Goal: Information Seeking & Learning: Learn about a topic

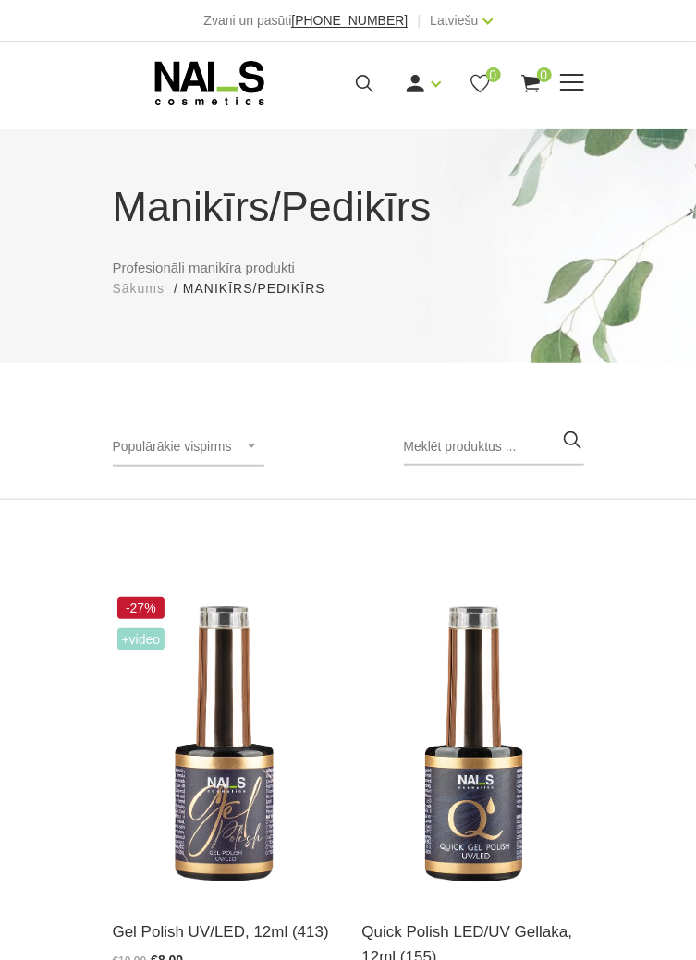
click at [567, 78] on span at bounding box center [572, 83] width 24 height 18
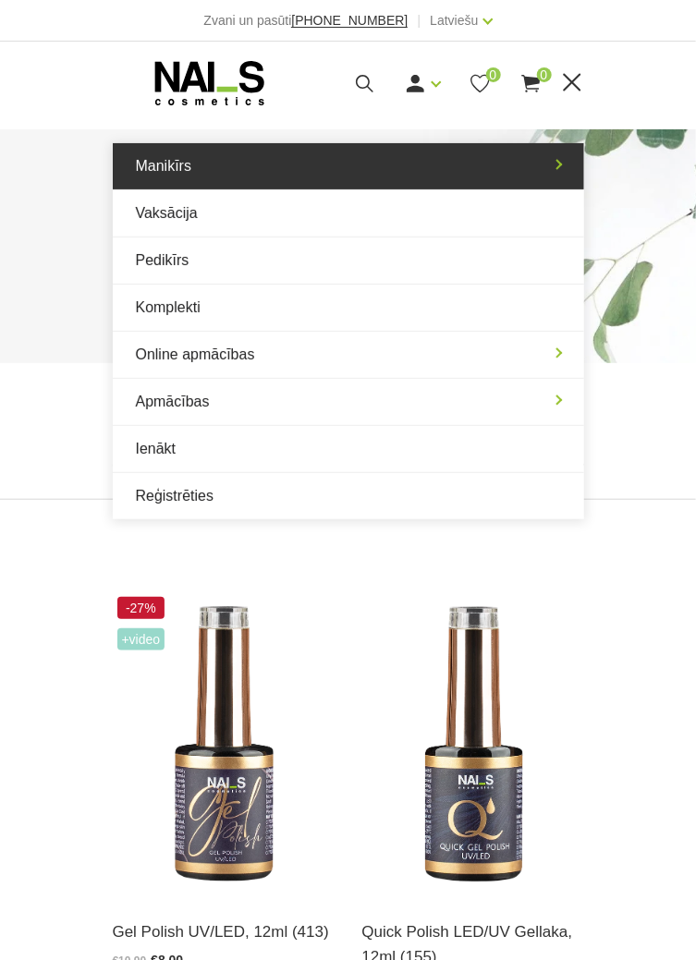
click at [309, 165] on link "Manikīrs" at bounding box center [348, 166] width 471 height 46
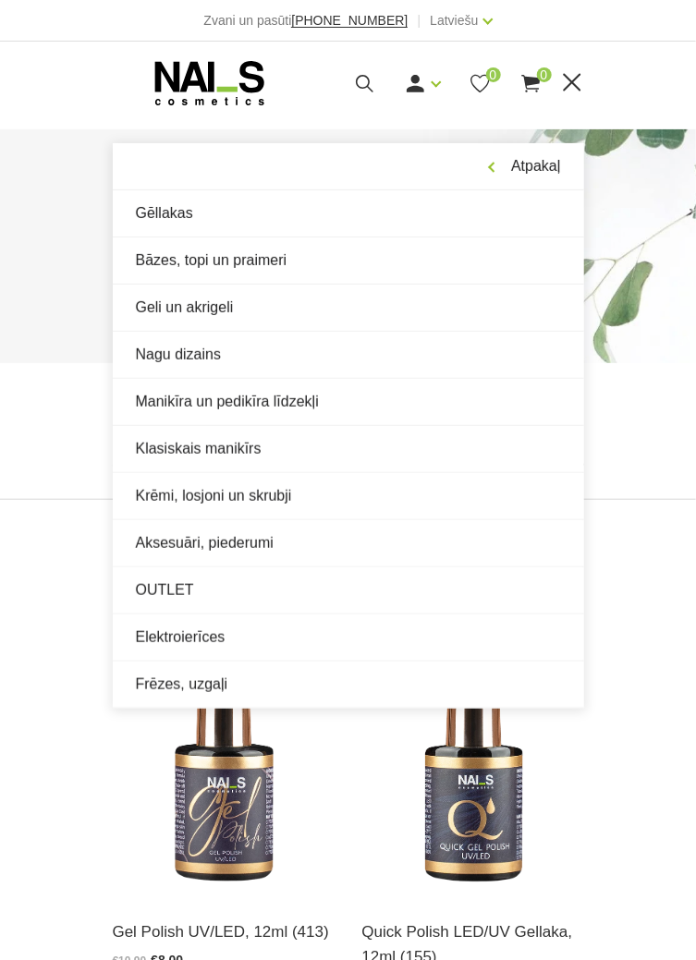
click at [359, 81] on icon at bounding box center [364, 83] width 23 height 23
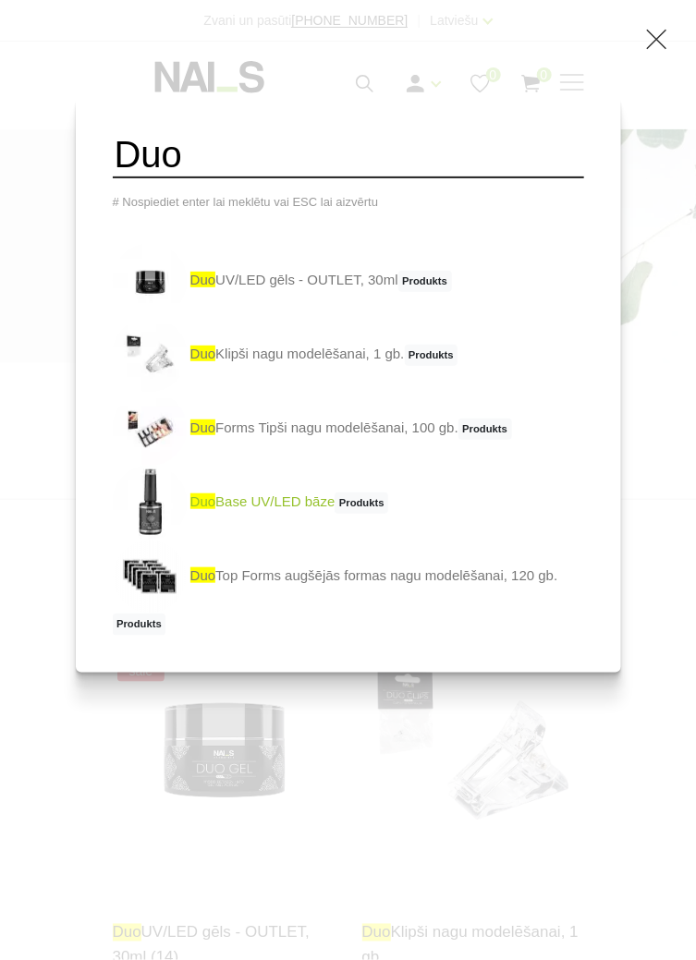
type input "Duo"
click at [354, 510] on span "Produkts" at bounding box center [361, 503] width 54 height 22
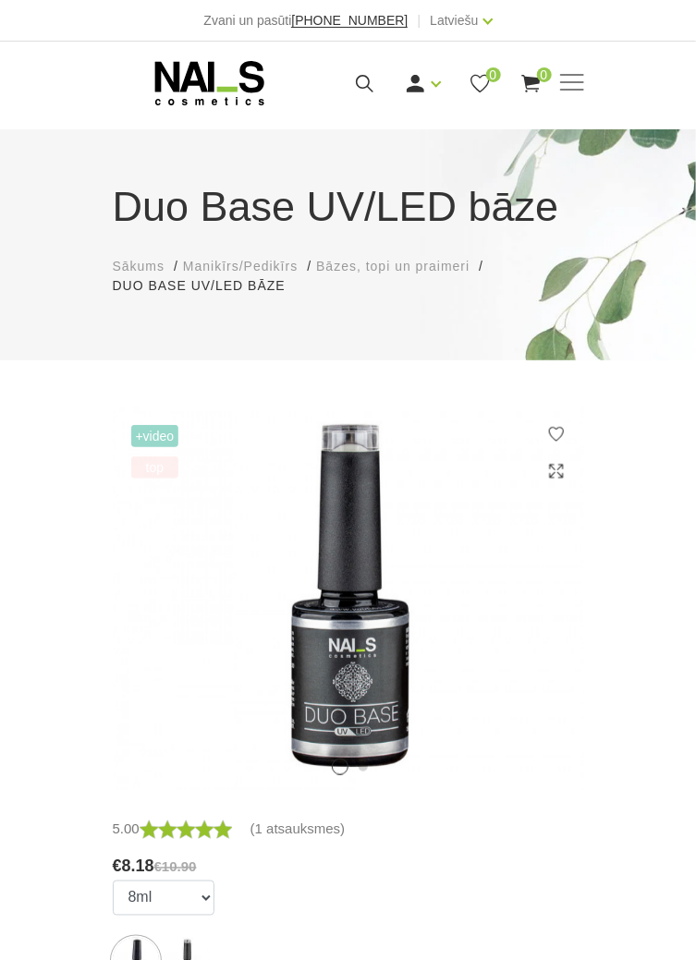
click at [152, 428] on span "+Video" at bounding box center [155, 436] width 48 height 22
click at [166, 438] on span "+Video" at bounding box center [155, 436] width 48 height 22
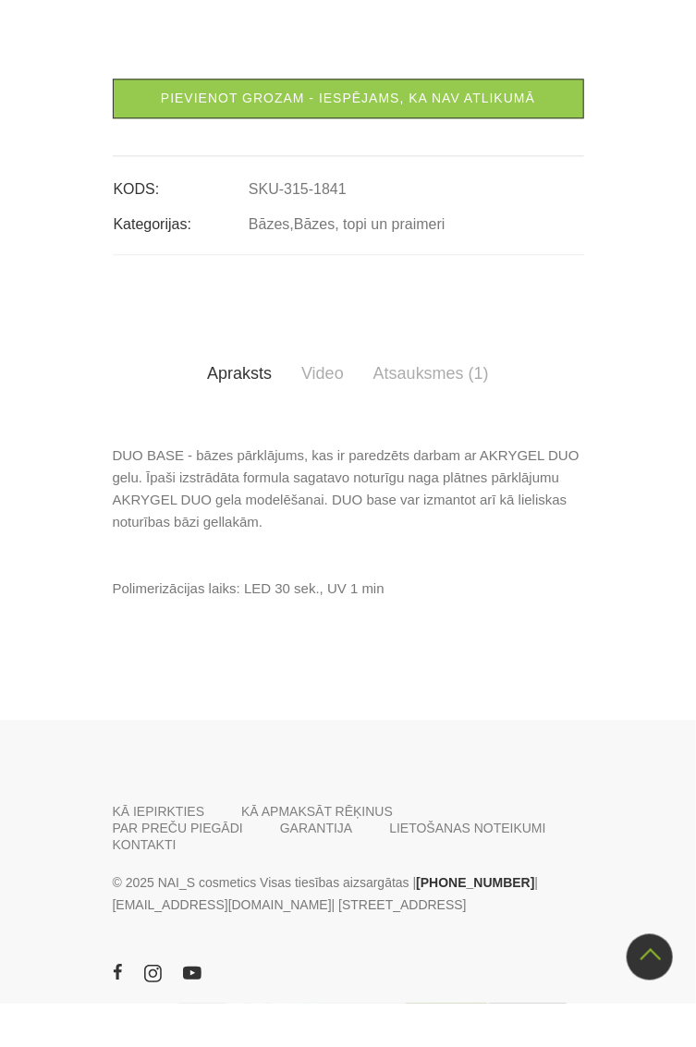
scroll to position [1061, 0]
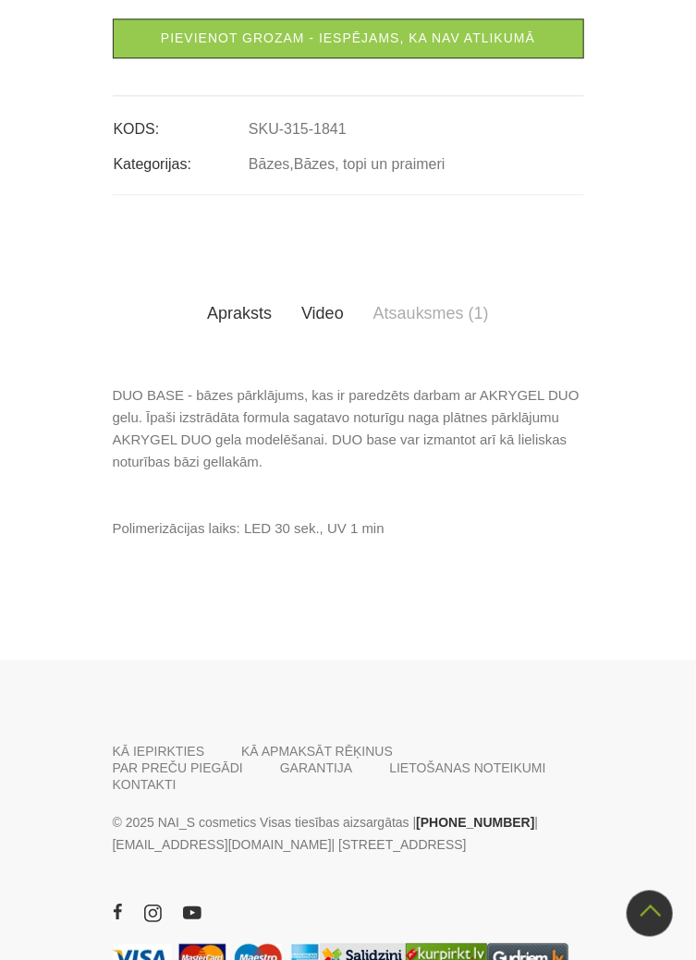
click at [328, 309] on link "Video" at bounding box center [322, 313] width 72 height 52
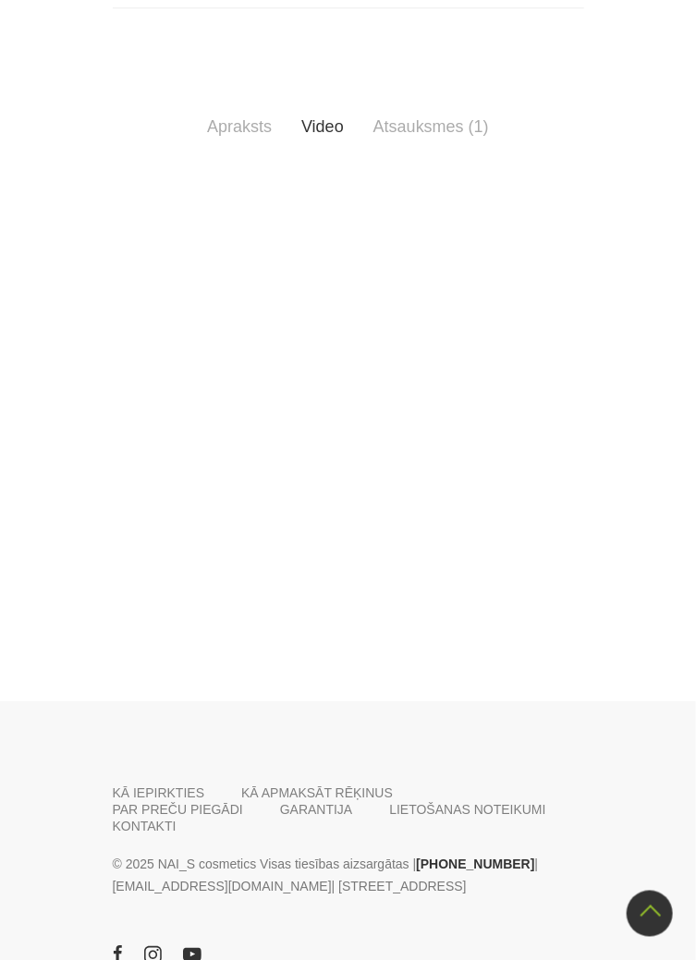
scroll to position [1290, 0]
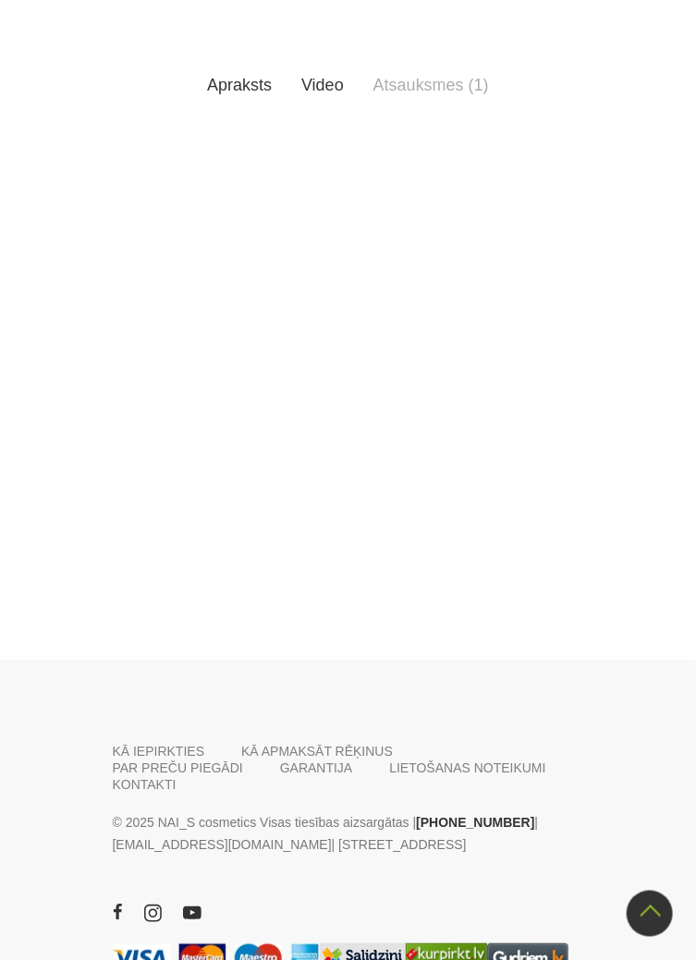
click at [260, 79] on link "Apraksts" at bounding box center [239, 85] width 94 height 52
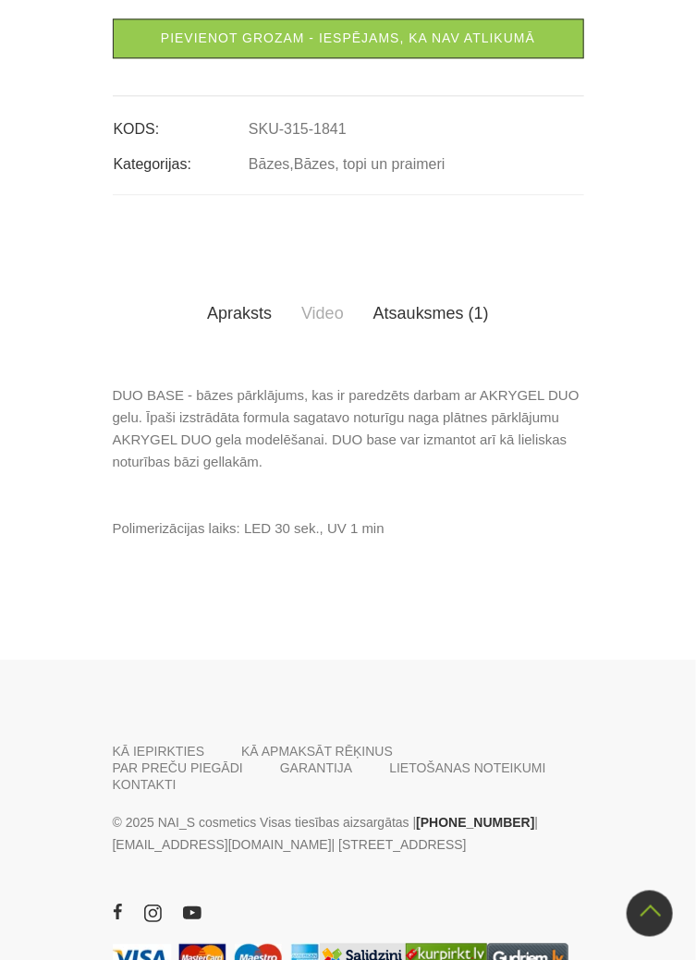
click at [453, 308] on link "Atsauksmes (1)" at bounding box center [430, 313] width 145 height 52
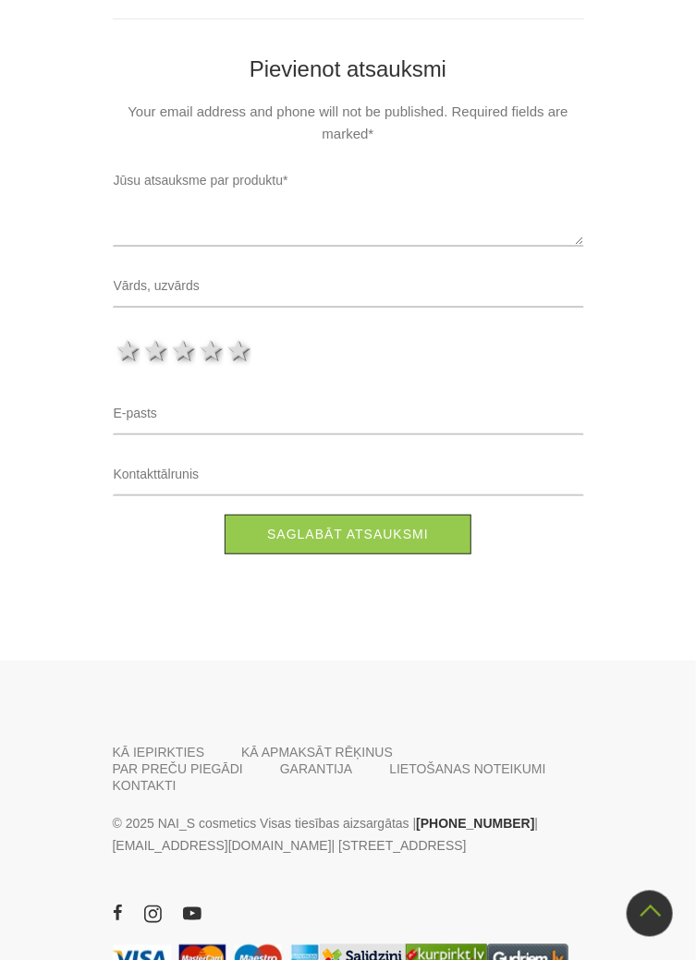
scroll to position [1665, 0]
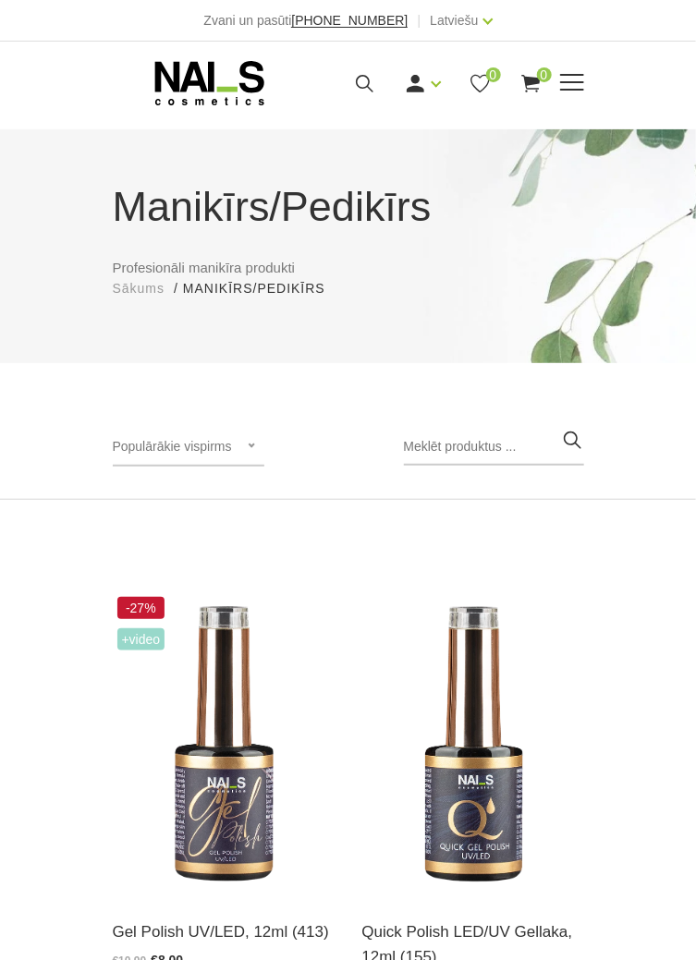
click at [367, 83] on icon at bounding box center [364, 83] width 23 height 23
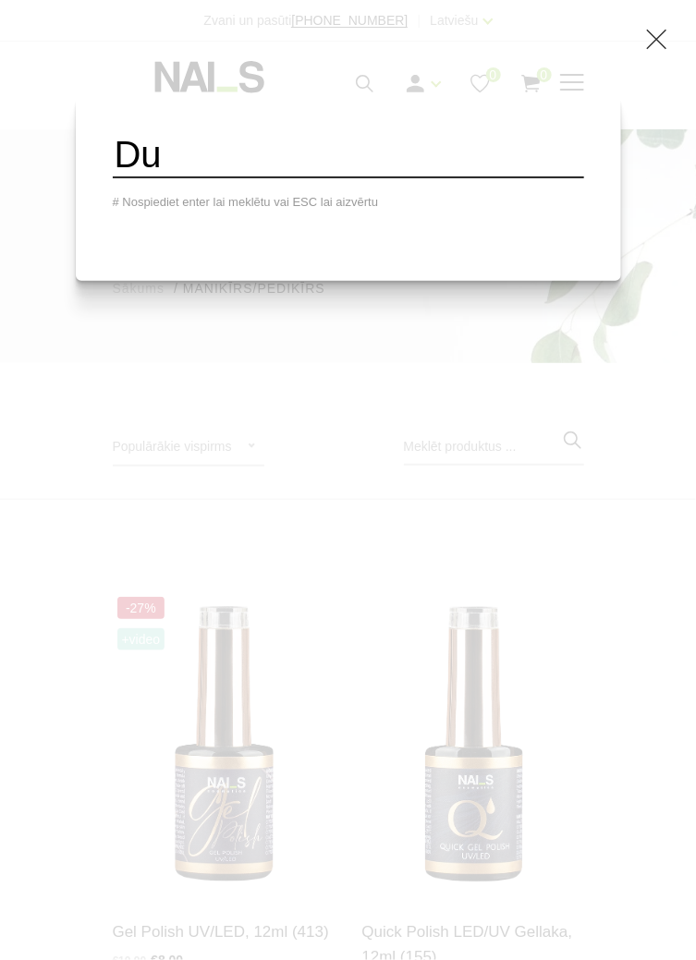
type input "D"
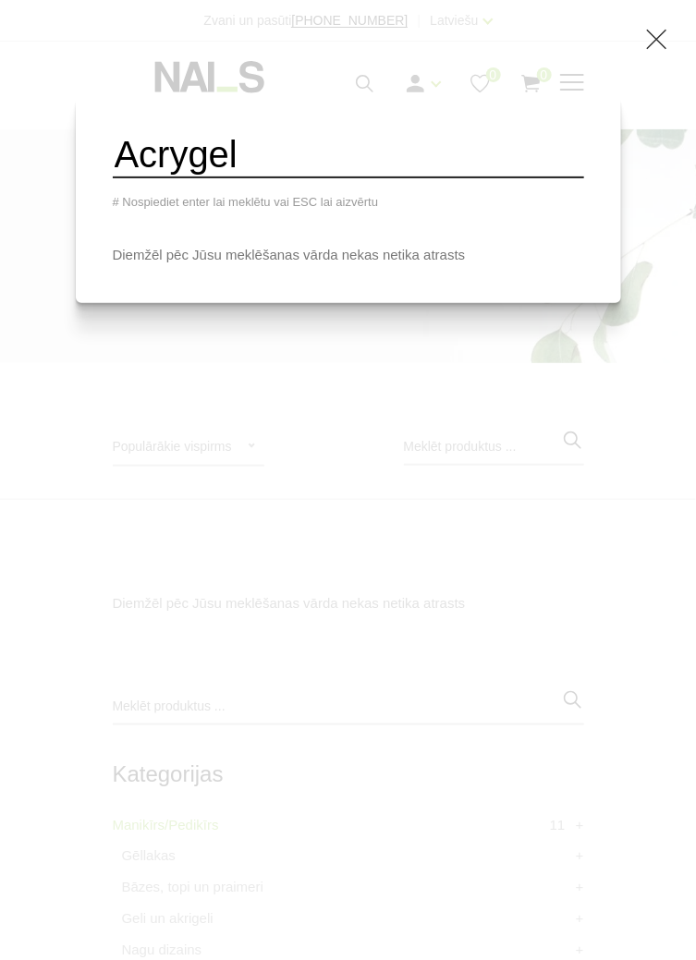
type input "Acrygel"
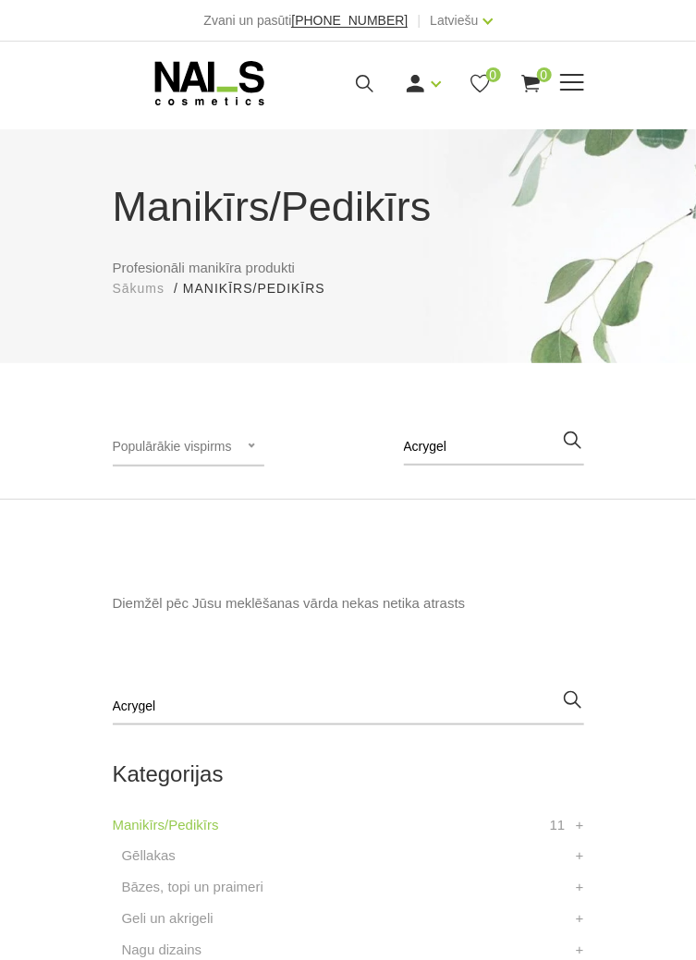
click at [357, 79] on icon at bounding box center [364, 83] width 23 height 23
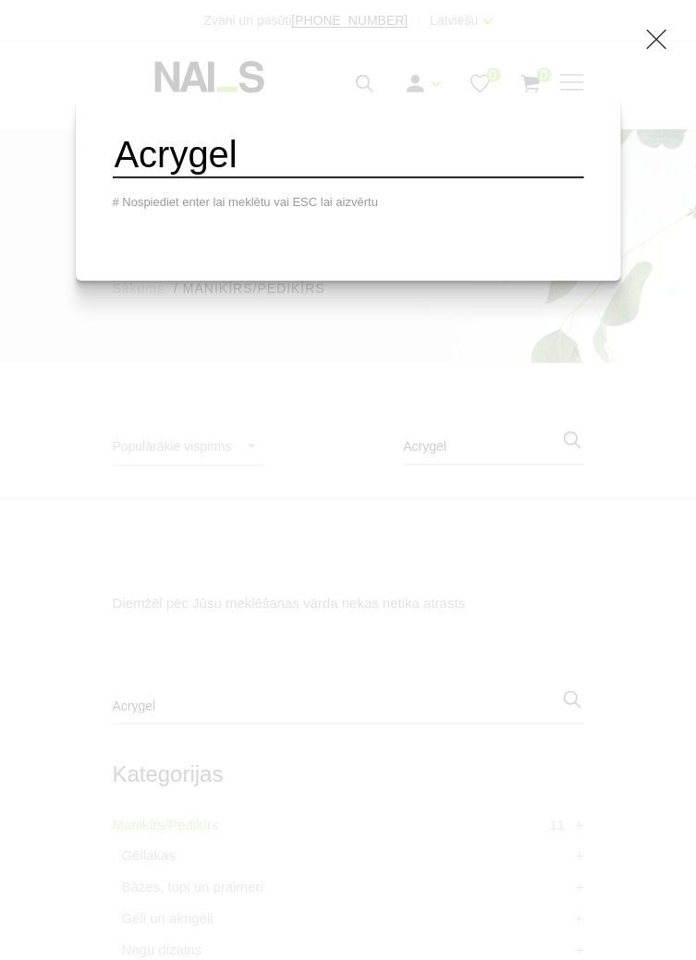
click at [311, 161] on input "Acrygel" at bounding box center [348, 155] width 471 height 45
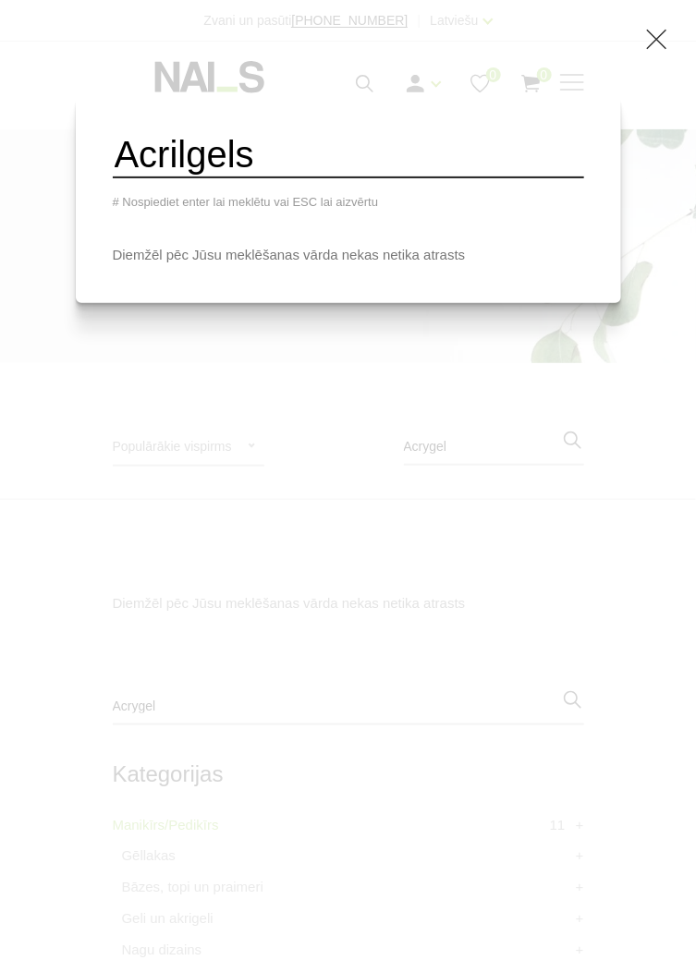
type input "Acrilgels"
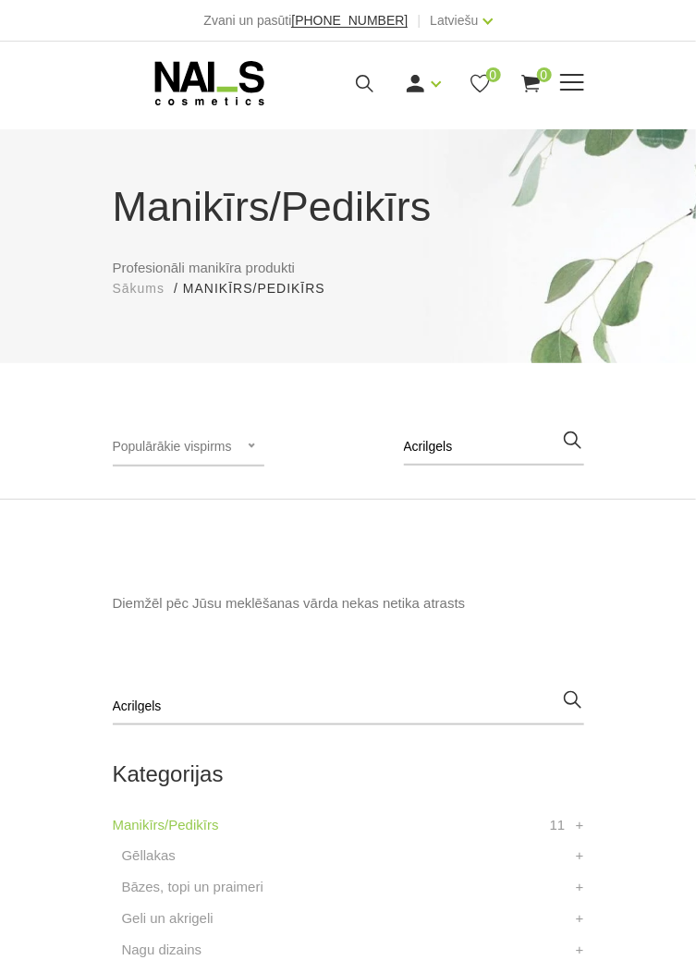
click at [357, 84] on use at bounding box center [365, 84] width 18 height 18
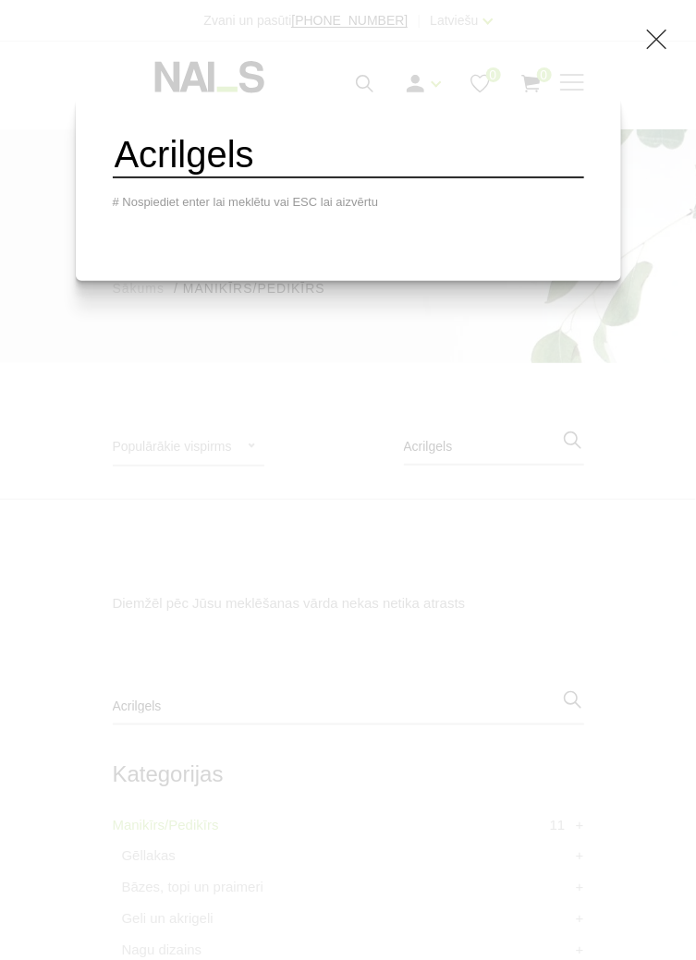
click at [305, 154] on input "Acrilgels" at bounding box center [348, 155] width 471 height 45
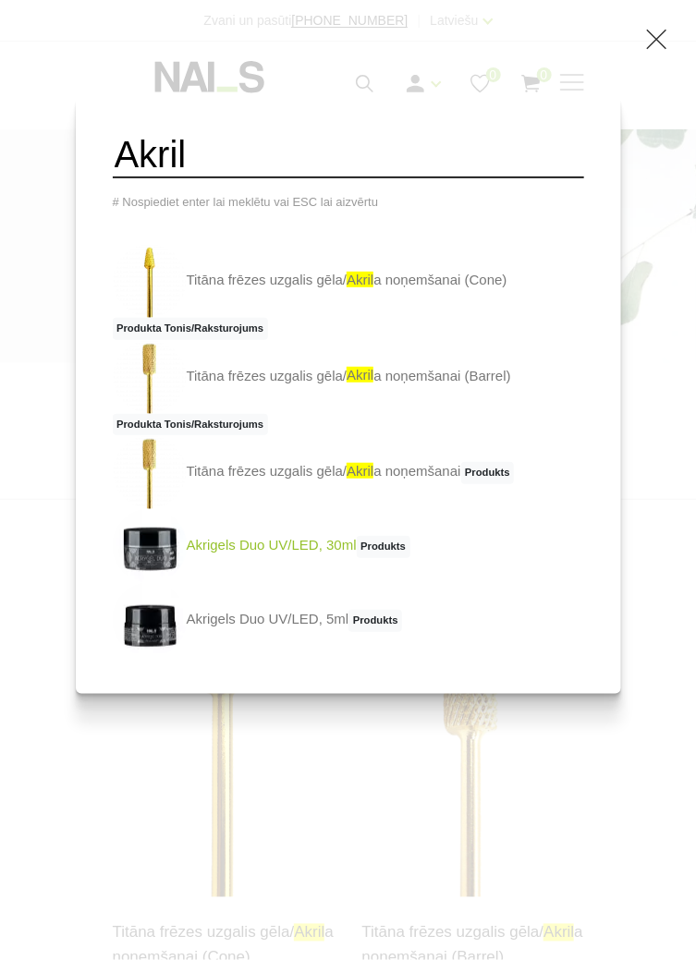
type input "Akril"
click at [294, 553] on link "Akrigels Duo UV/LED, 30ml Produkts" at bounding box center [261, 546] width 297 height 74
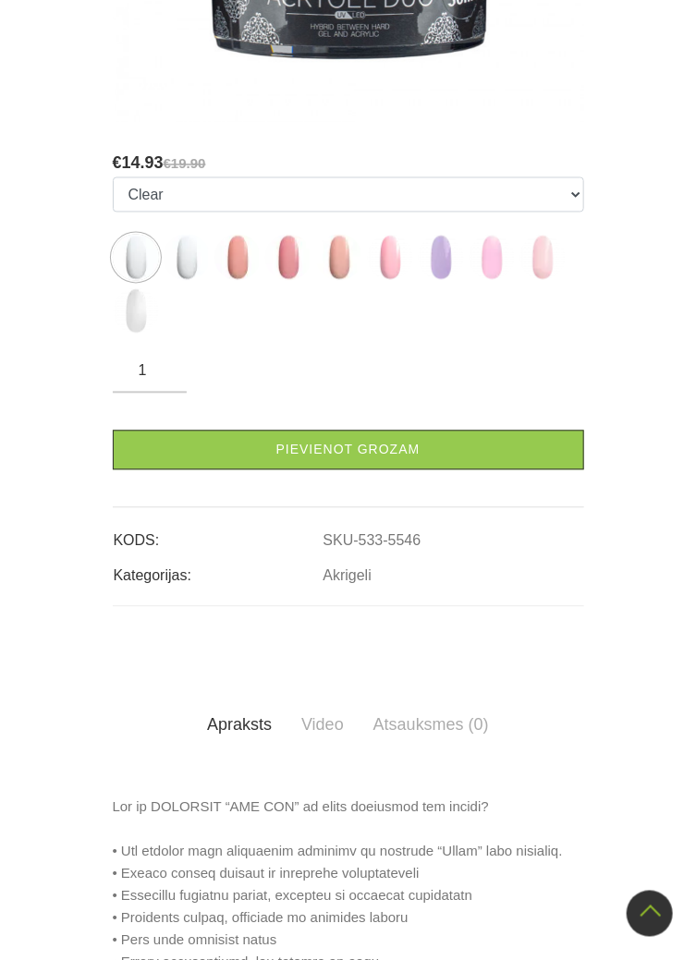
scroll to position [733, 0]
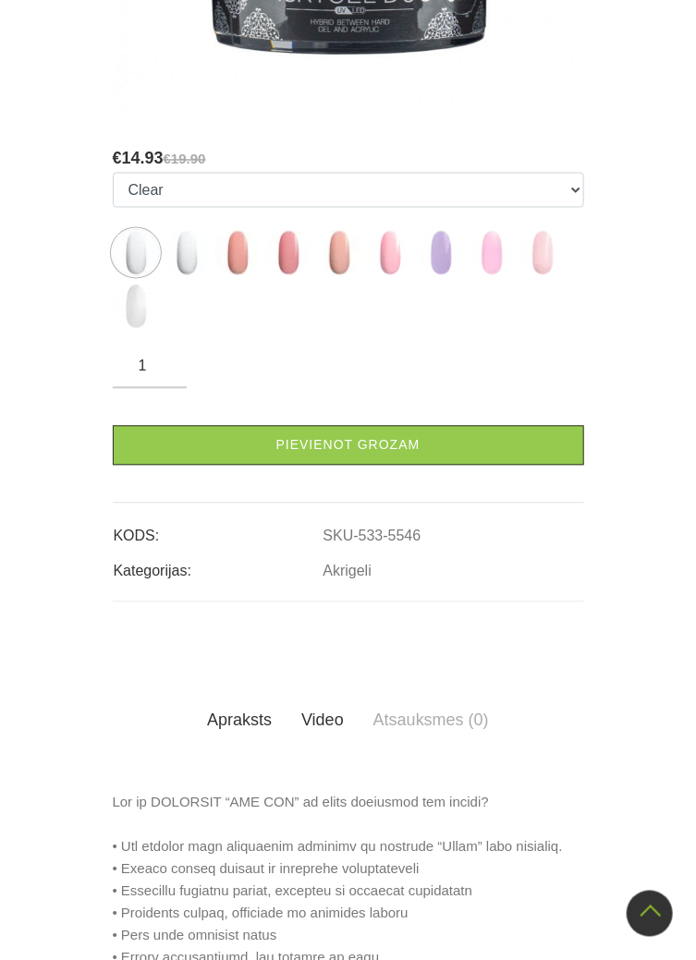
click at [318, 725] on link "Video" at bounding box center [322, 721] width 72 height 52
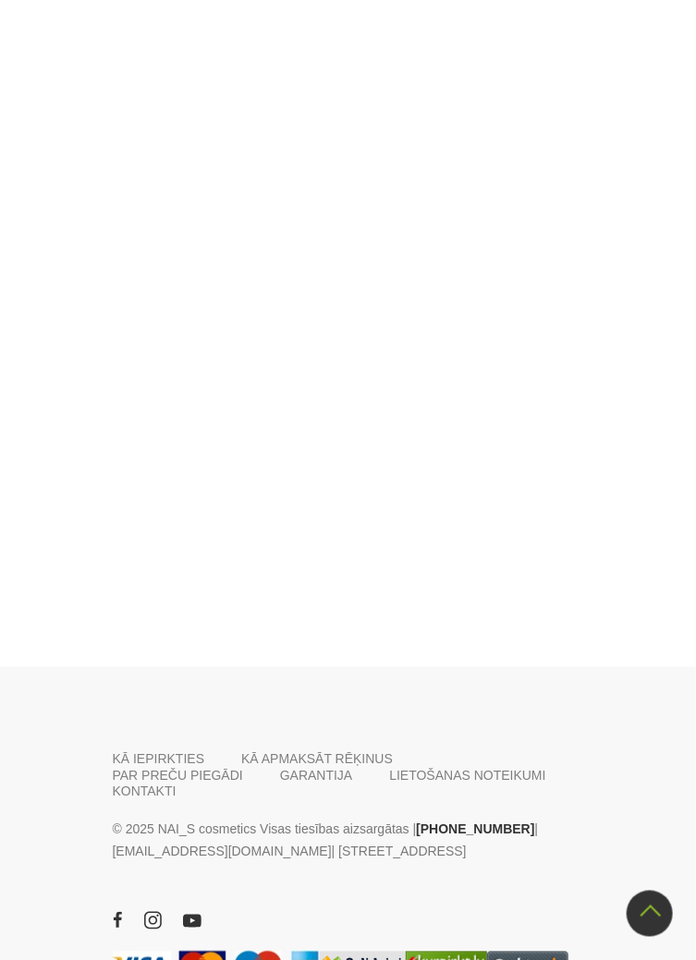
scroll to position [1753, 0]
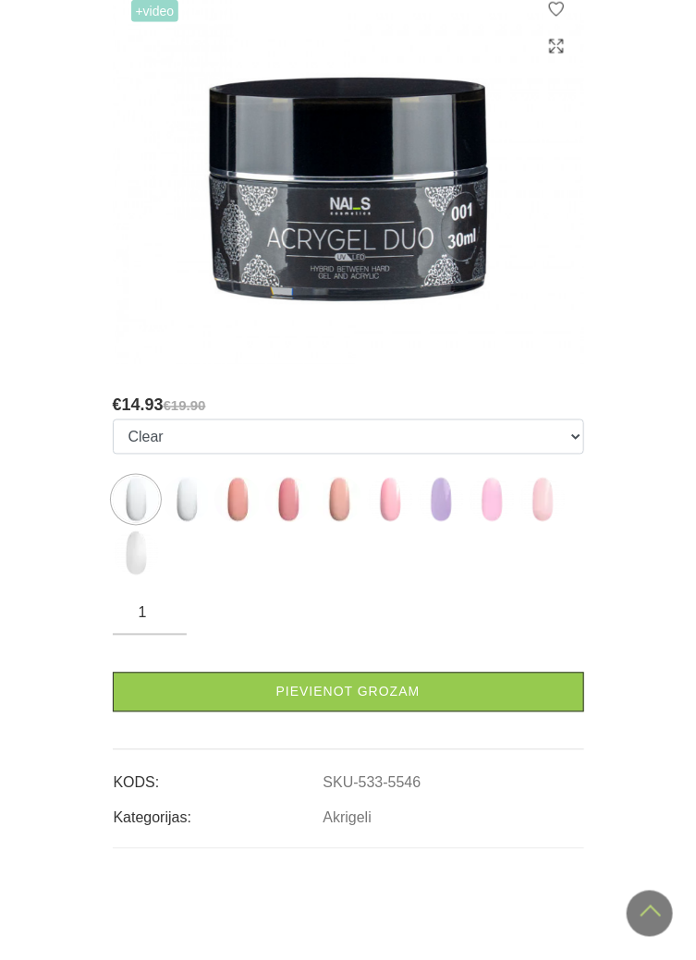
scroll to position [488, 0]
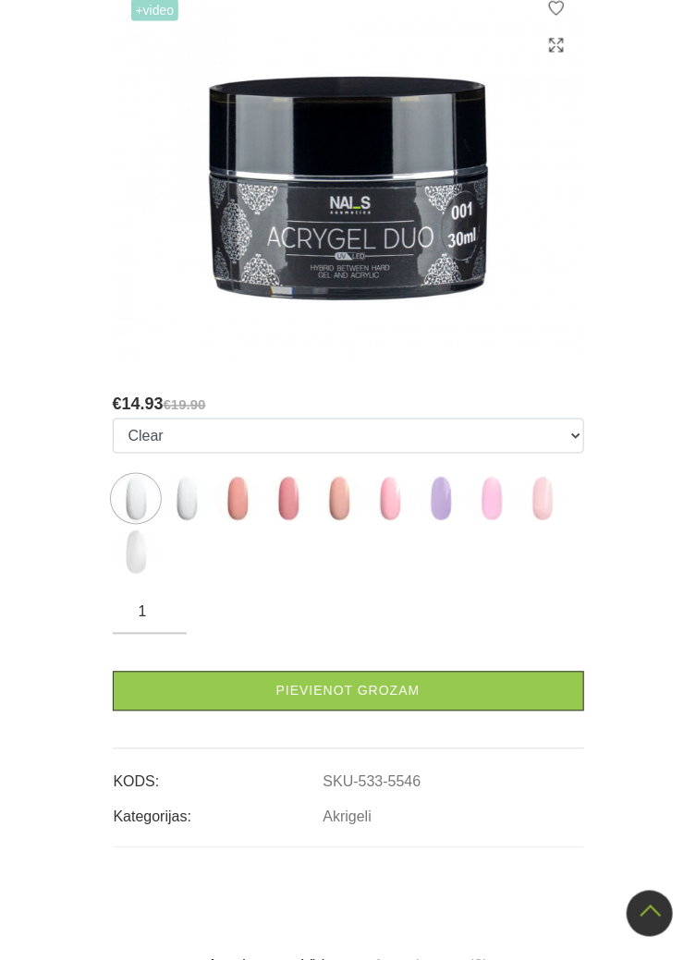
click at [318, 959] on link "Video" at bounding box center [322, 966] width 72 height 52
click at [322, 959] on link "Video" at bounding box center [322, 966] width 72 height 52
click at [321, 959] on link "Video" at bounding box center [322, 966] width 72 height 52
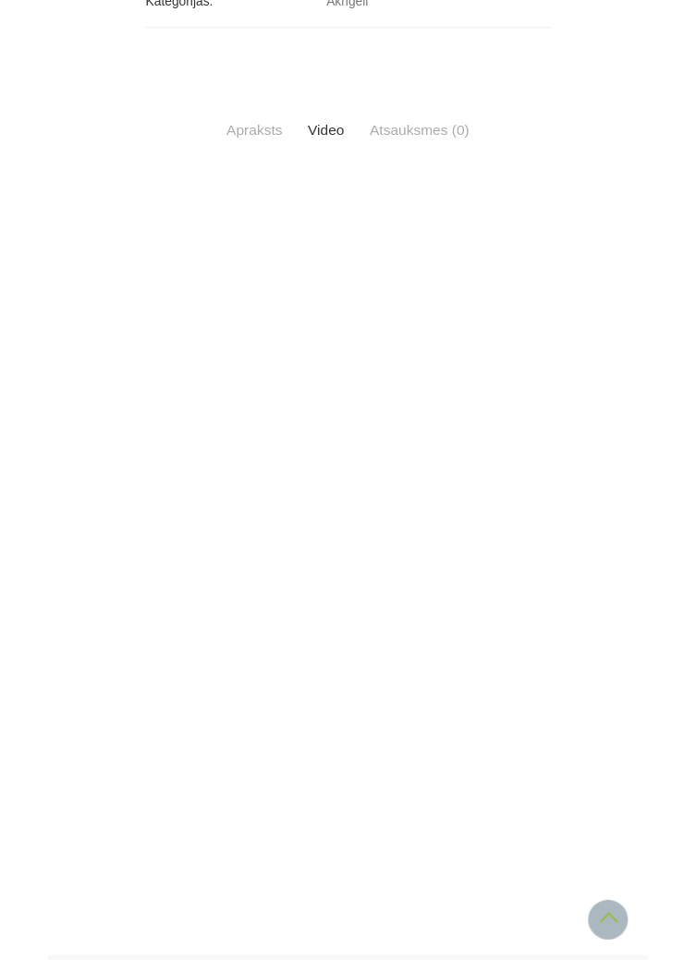
scroll to position [1426, 0]
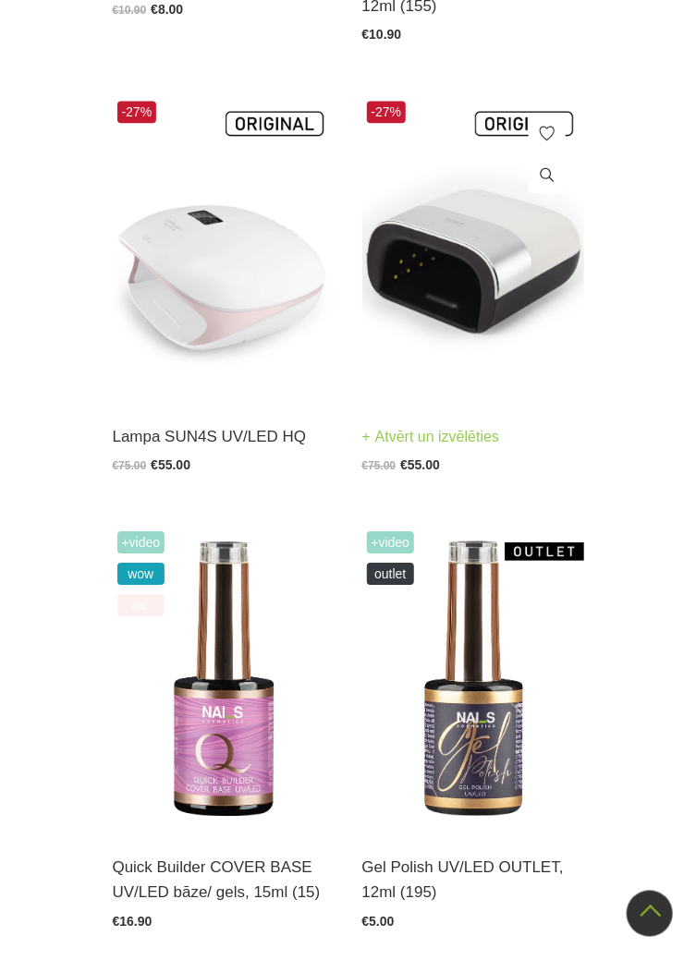
click at [516, 232] on img at bounding box center [473, 248] width 222 height 305
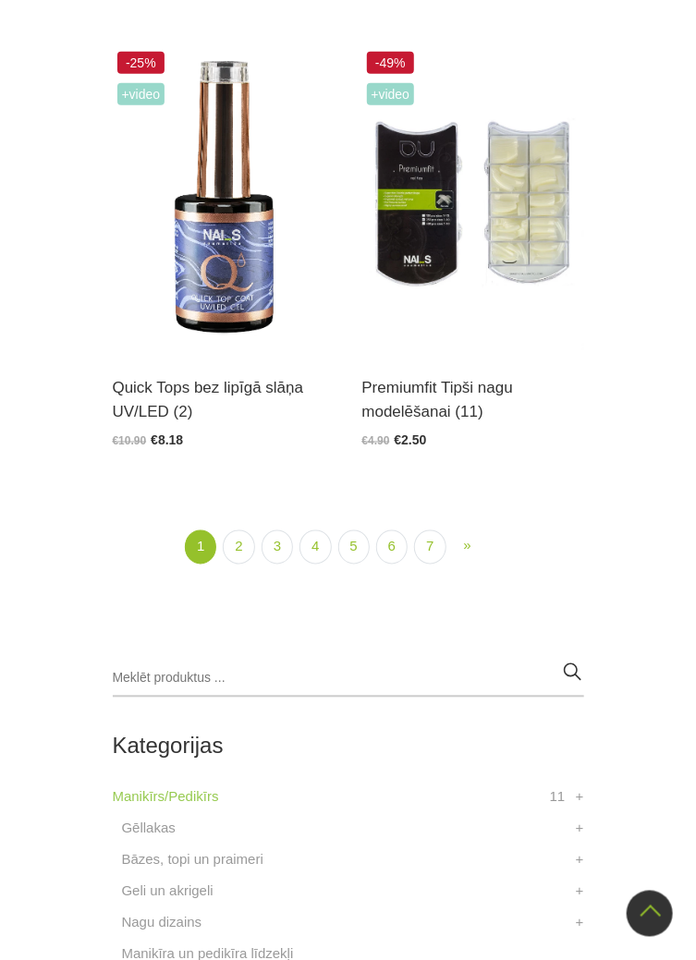
scroll to position [5510, 0]
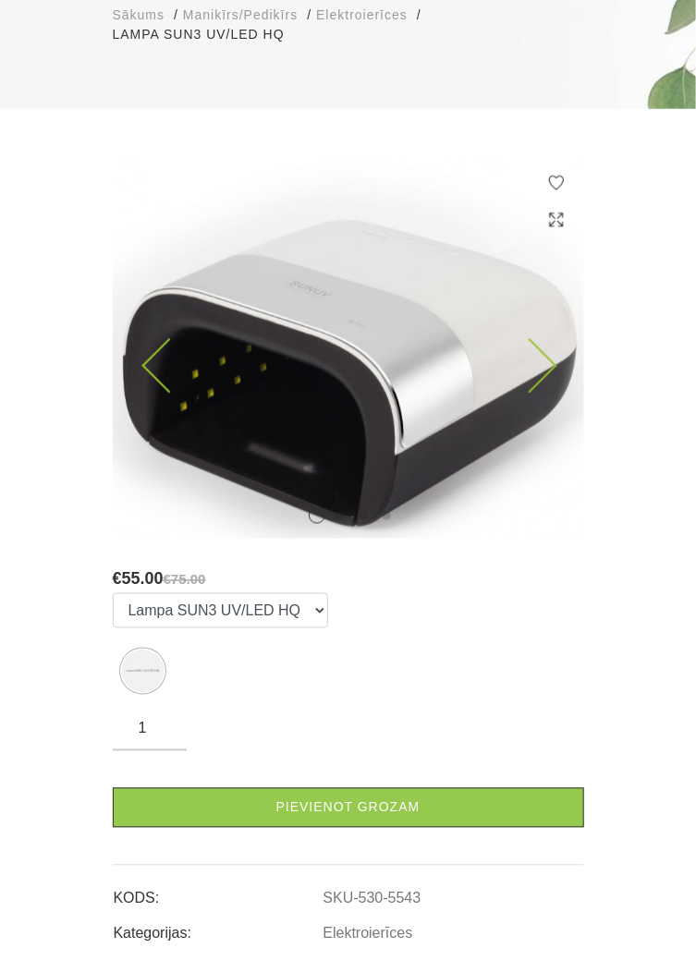
scroll to position [314, 0]
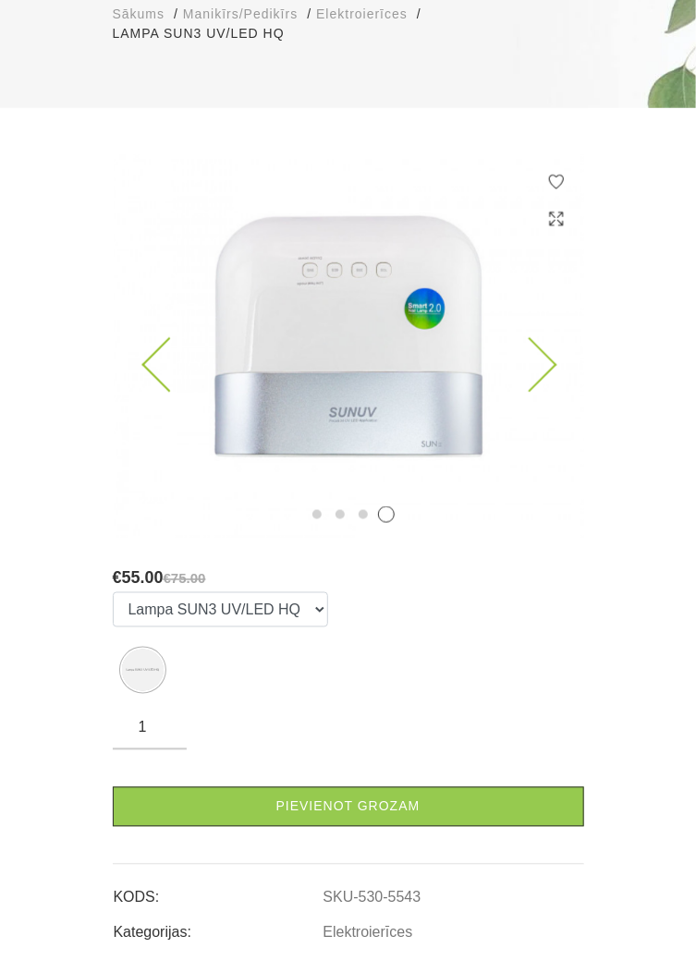
click at [541, 337] on icon at bounding box center [529, 364] width 55 height 55
